Goal: Navigation & Orientation: Find specific page/section

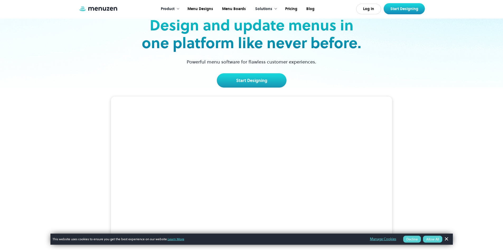
scroll to position [79, 0]
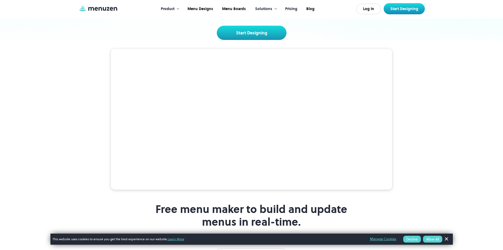
click at [291, 7] on link "Pricing" at bounding box center [290, 9] width 21 height 16
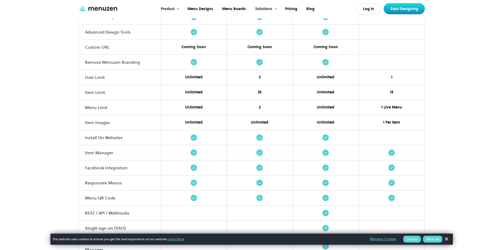
scroll to position [661, 0]
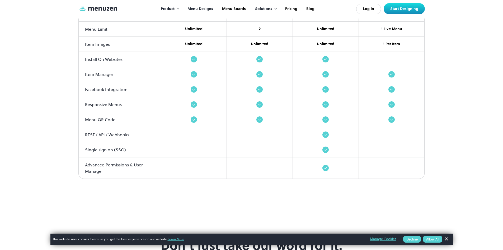
click at [196, 10] on link "Menu Designs" at bounding box center [200, 9] width 35 height 16
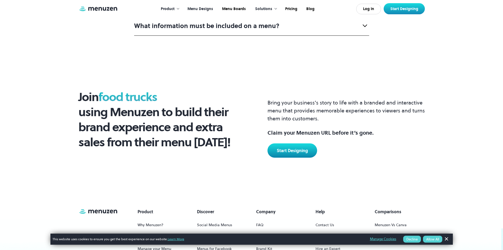
scroll to position [2421, 0]
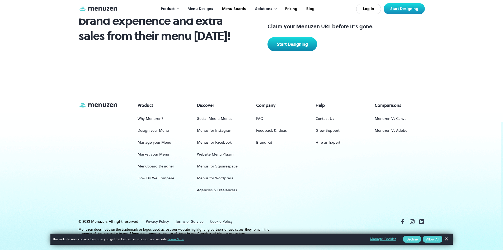
click at [208, 126] on link "Menus for Instagram" at bounding box center [215, 131] width 36 height 10
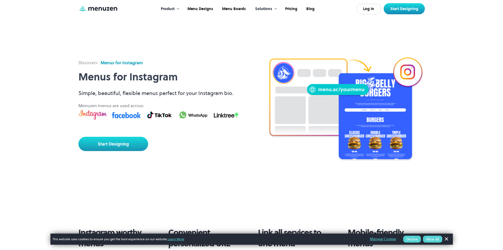
click at [96, 10] on img at bounding box center [98, 9] width 40 height 6
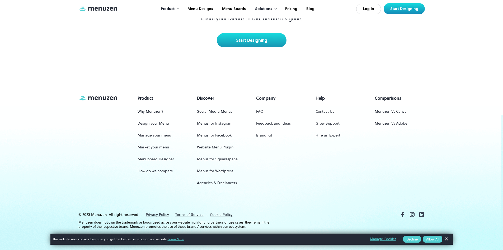
scroll to position [2479, 0]
click at [413, 214] on icon at bounding box center [412, 214] width 6 height 6
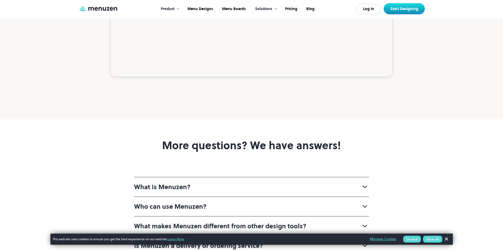
scroll to position [1819, 0]
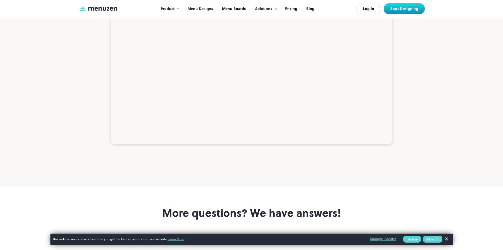
click at [197, 7] on link "Menu Designs" at bounding box center [200, 9] width 35 height 16
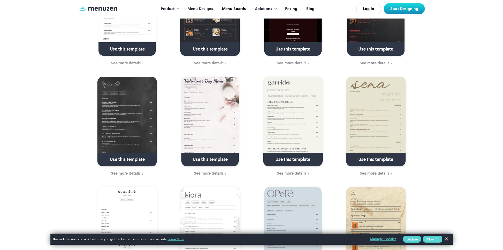
scroll to position [608, 0]
